Goal: Task Accomplishment & Management: Manage account settings

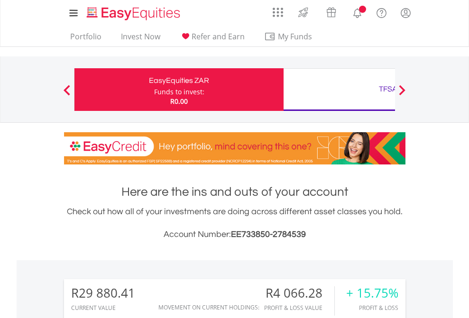
scroll to position [91, 149]
click at [154, 90] on div "Funds to invest:" at bounding box center [179, 91] width 50 height 9
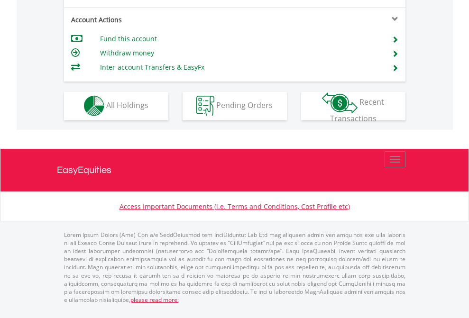
scroll to position [809, 0]
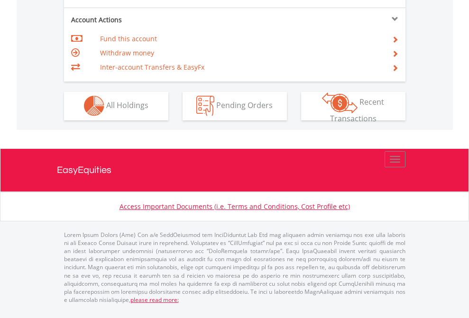
scroll to position [887, 0]
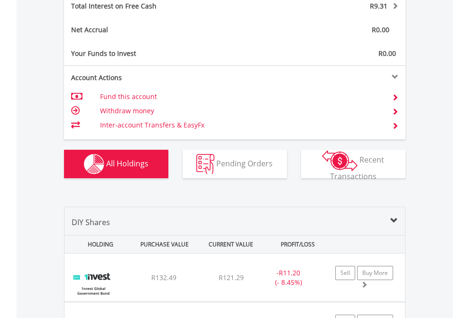
scroll to position [1093, 0]
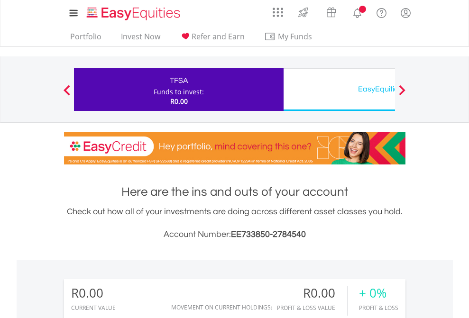
scroll to position [91, 149]
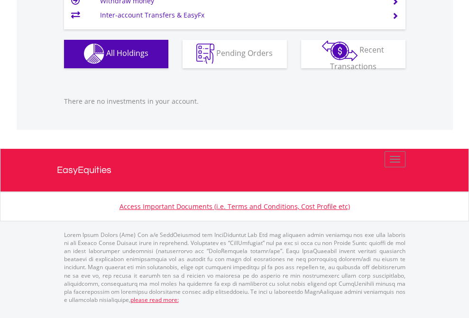
scroll to position [940, 0]
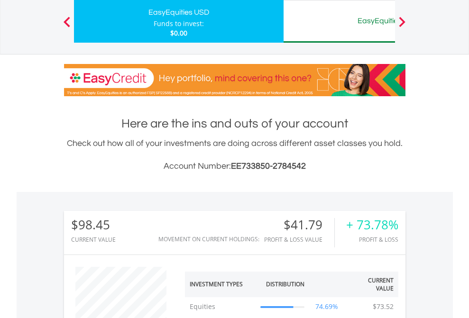
scroll to position [91, 149]
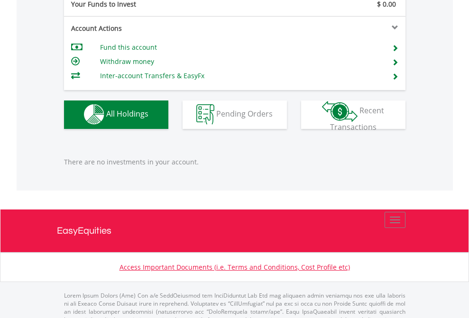
scroll to position [940, 0]
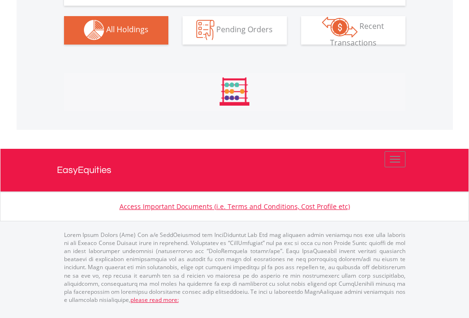
scroll to position [940, 0]
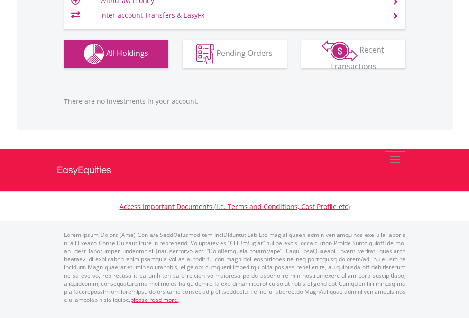
scroll to position [91, 149]
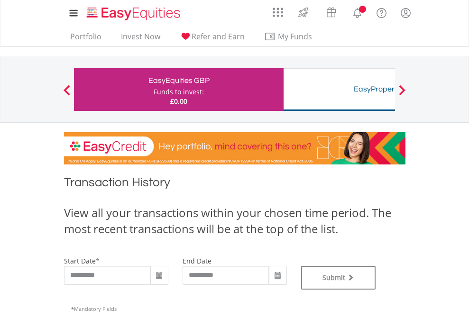
type input "**********"
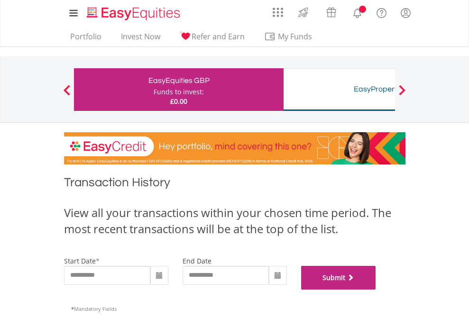
click at [376, 290] on button "Submit" at bounding box center [338, 278] width 75 height 24
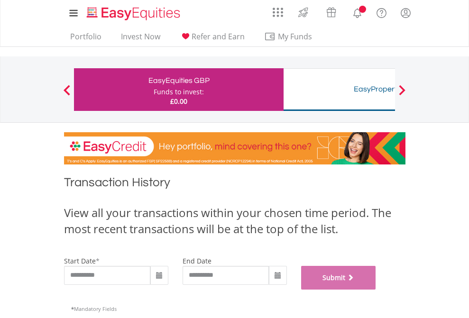
scroll to position [385, 0]
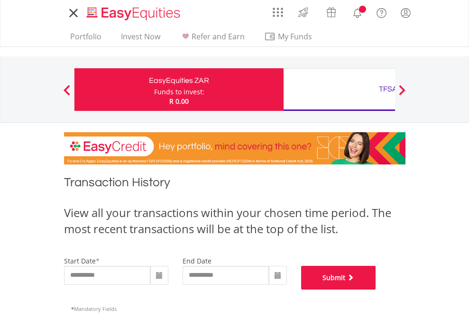
click at [376, 290] on button "Submit" at bounding box center [338, 278] width 75 height 24
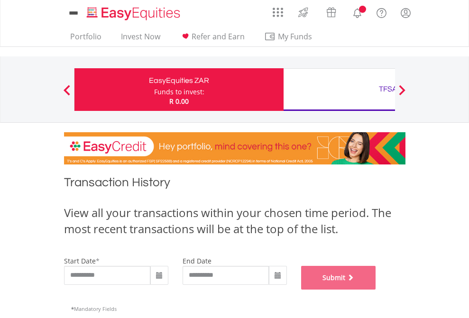
scroll to position [385, 0]
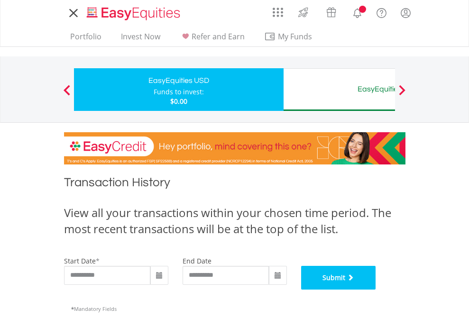
click at [376, 290] on button "Submit" at bounding box center [338, 278] width 75 height 24
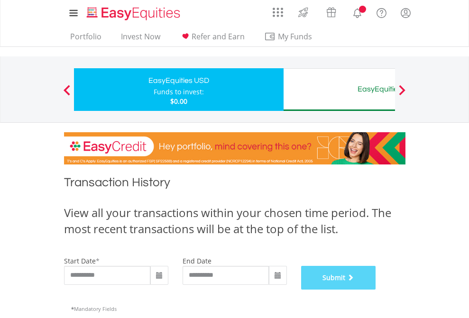
scroll to position [385, 0]
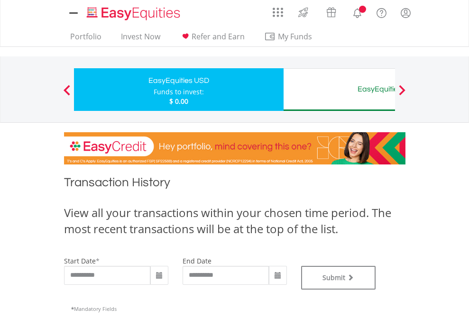
click at [339, 90] on div "EasyEquities AUD" at bounding box center [388, 89] width 198 height 13
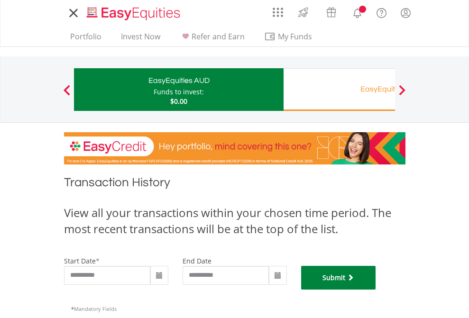
click at [376, 290] on button "Submit" at bounding box center [338, 278] width 75 height 24
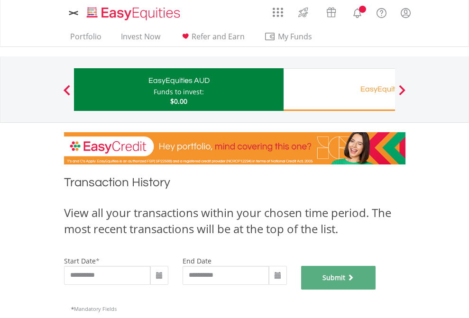
scroll to position [385, 0]
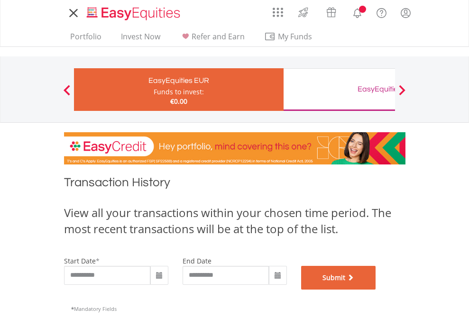
click at [376, 290] on button "Submit" at bounding box center [338, 278] width 75 height 24
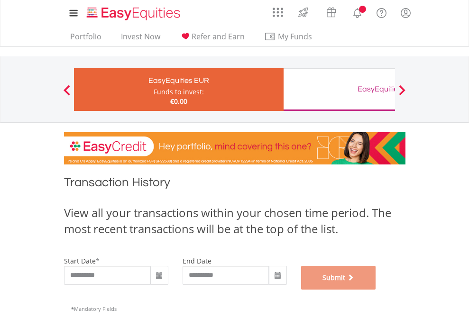
scroll to position [385, 0]
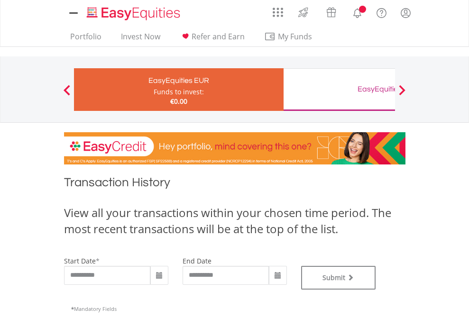
click at [339, 90] on div "EasyEquities GBP" at bounding box center [388, 89] width 198 height 13
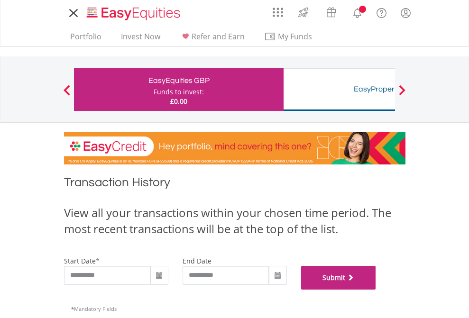
click at [376, 290] on button "Submit" at bounding box center [338, 278] width 75 height 24
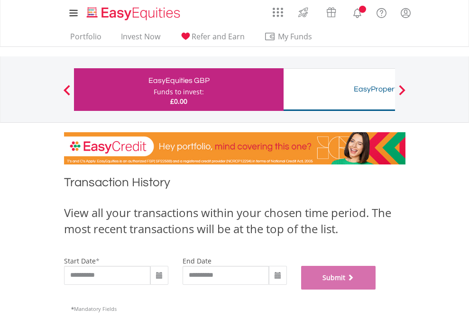
scroll to position [385, 0]
